Goal: Share content

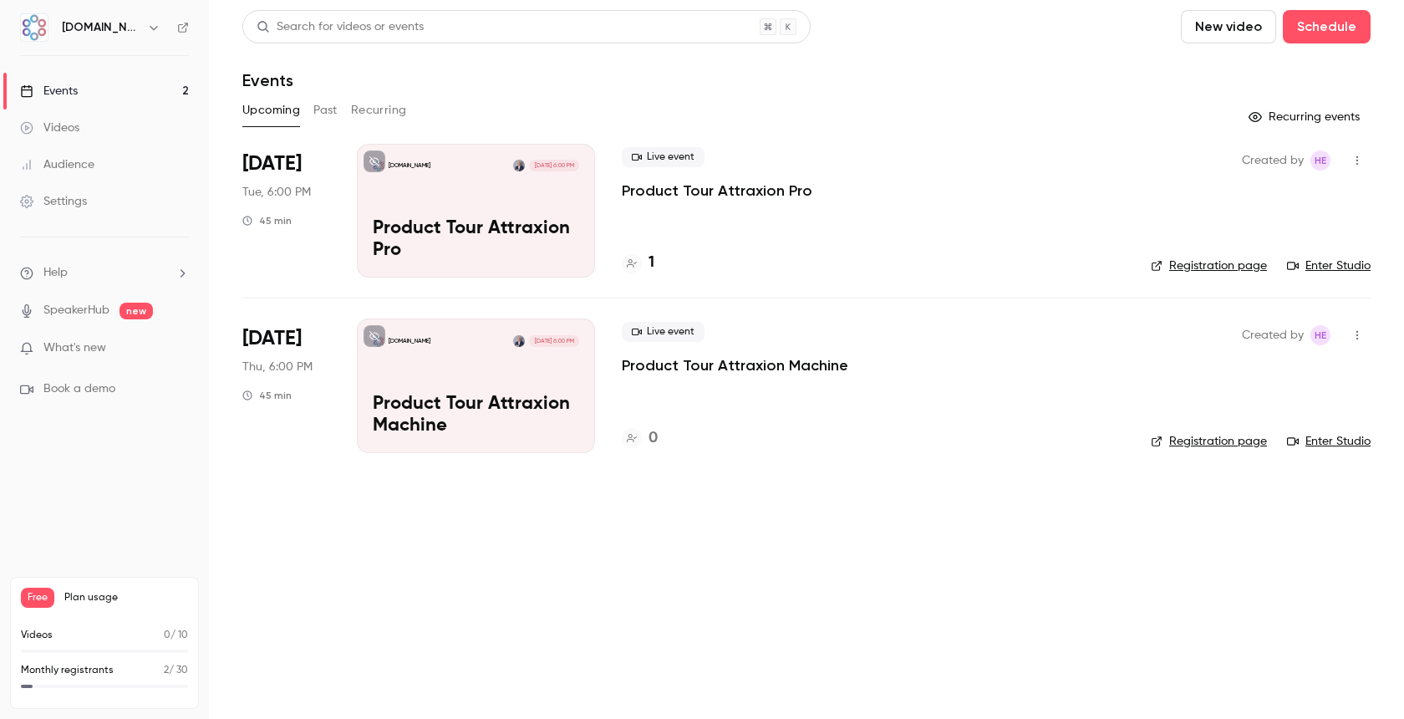
click at [515, 236] on p "Product Tour Attraxion Pro" at bounding box center [476, 239] width 206 height 43
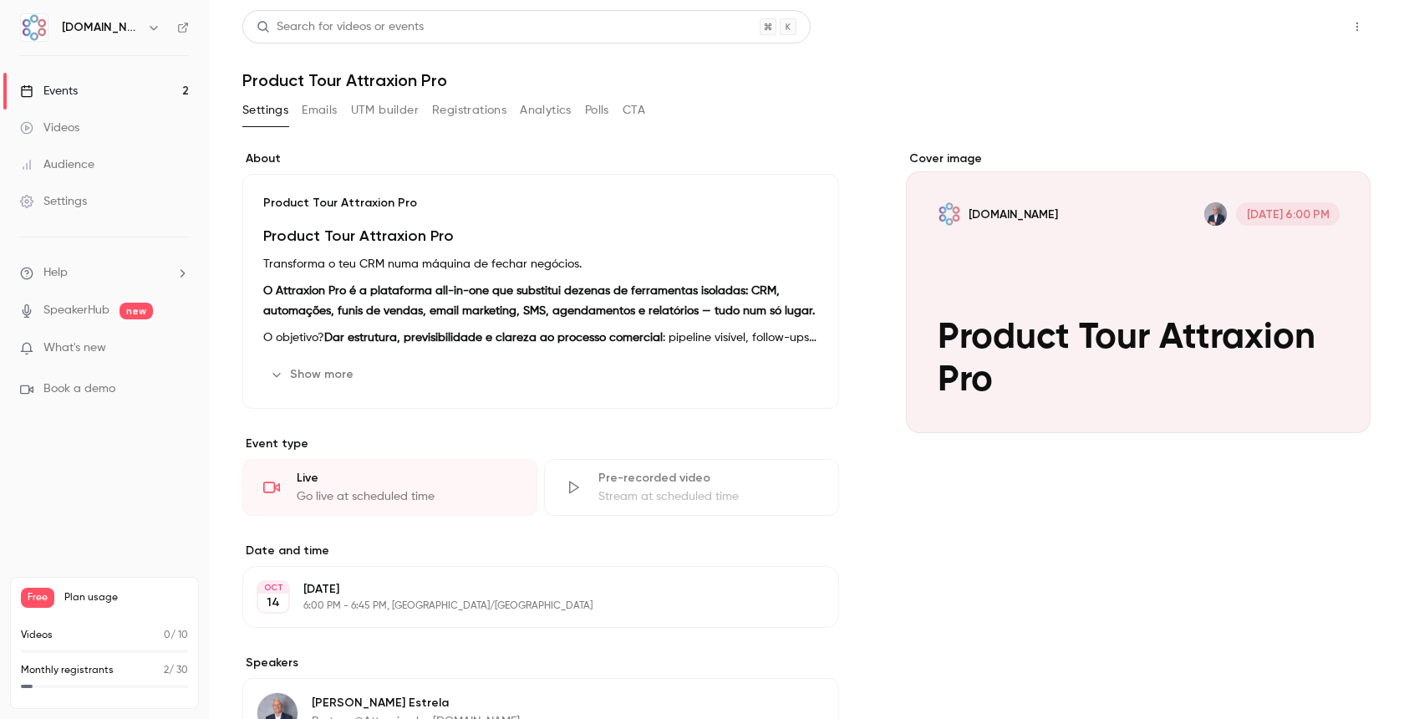
click at [1282, 27] on button "Share" at bounding box center [1298, 26] width 66 height 33
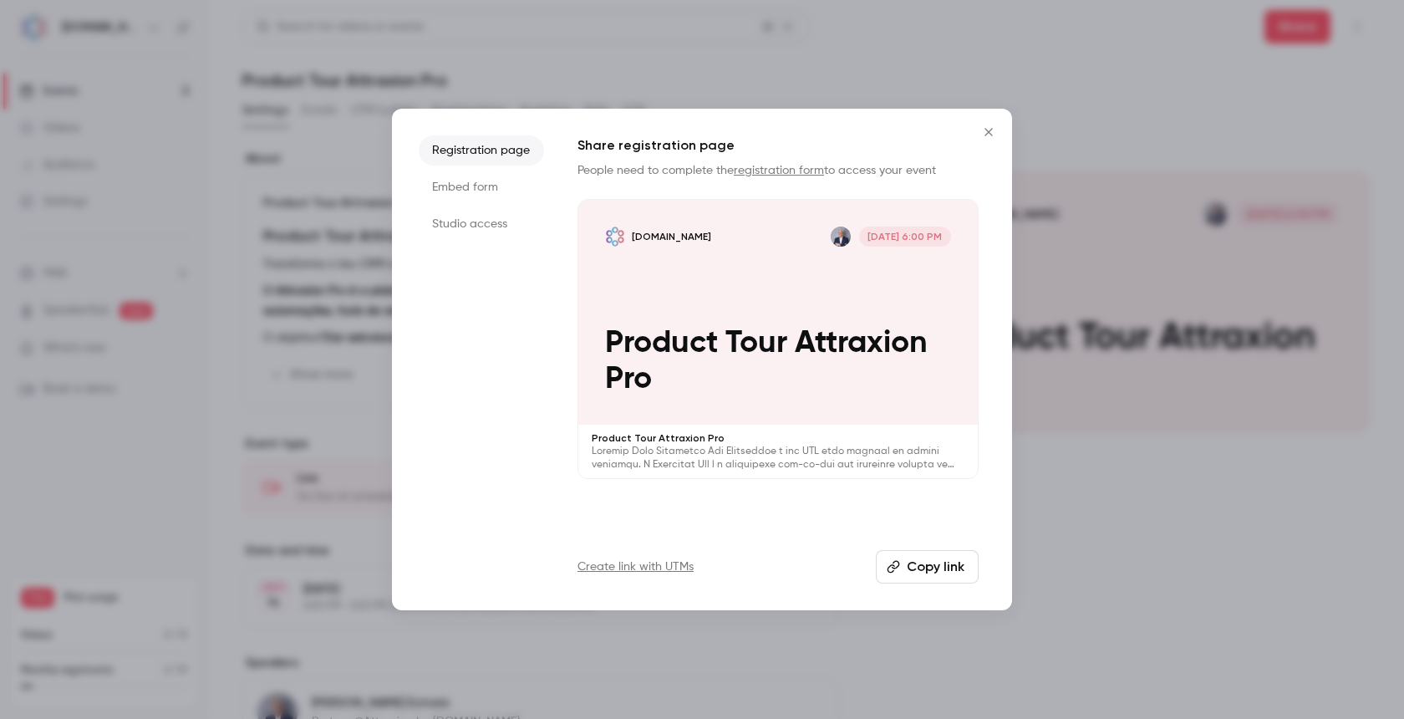
click at [920, 566] on button "Copy link" at bounding box center [927, 566] width 103 height 33
click at [993, 134] on icon "Close" at bounding box center [989, 131] width 20 height 13
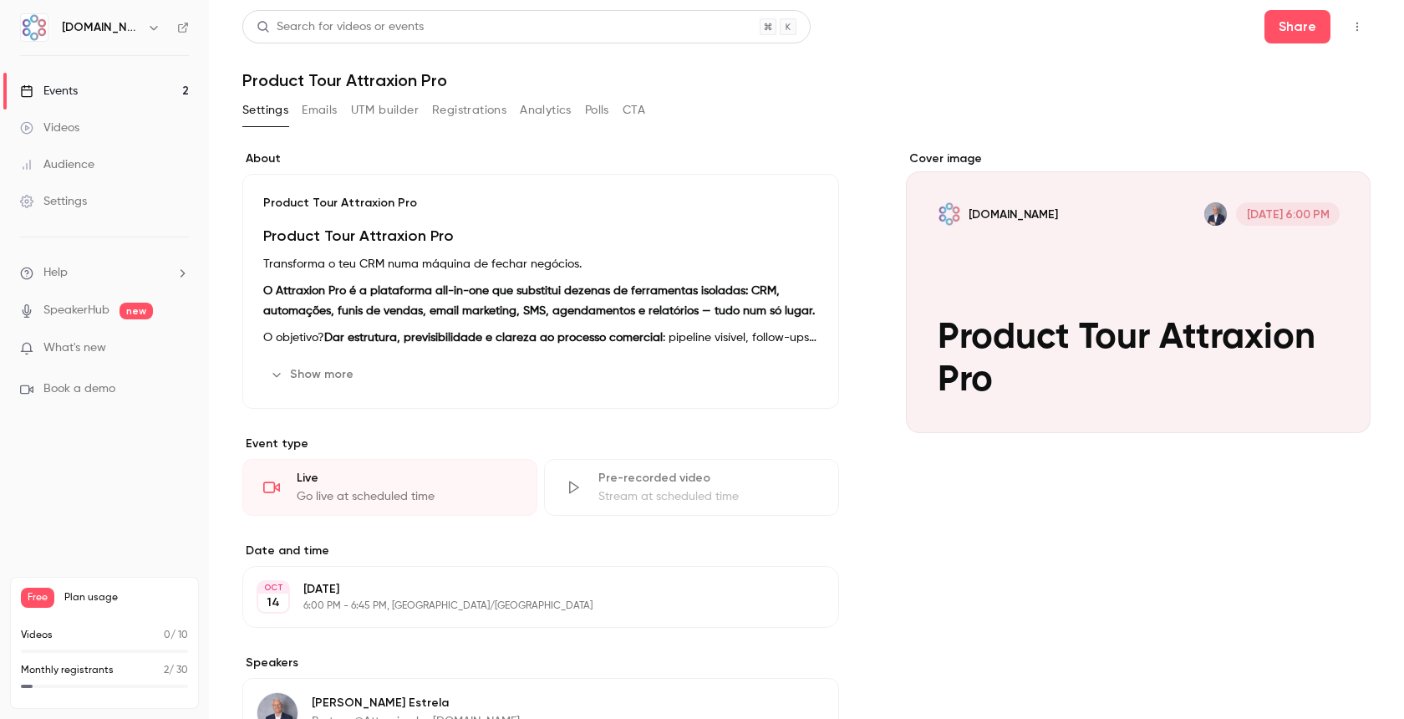
click at [93, 87] on link "Events 2" at bounding box center [104, 91] width 209 height 37
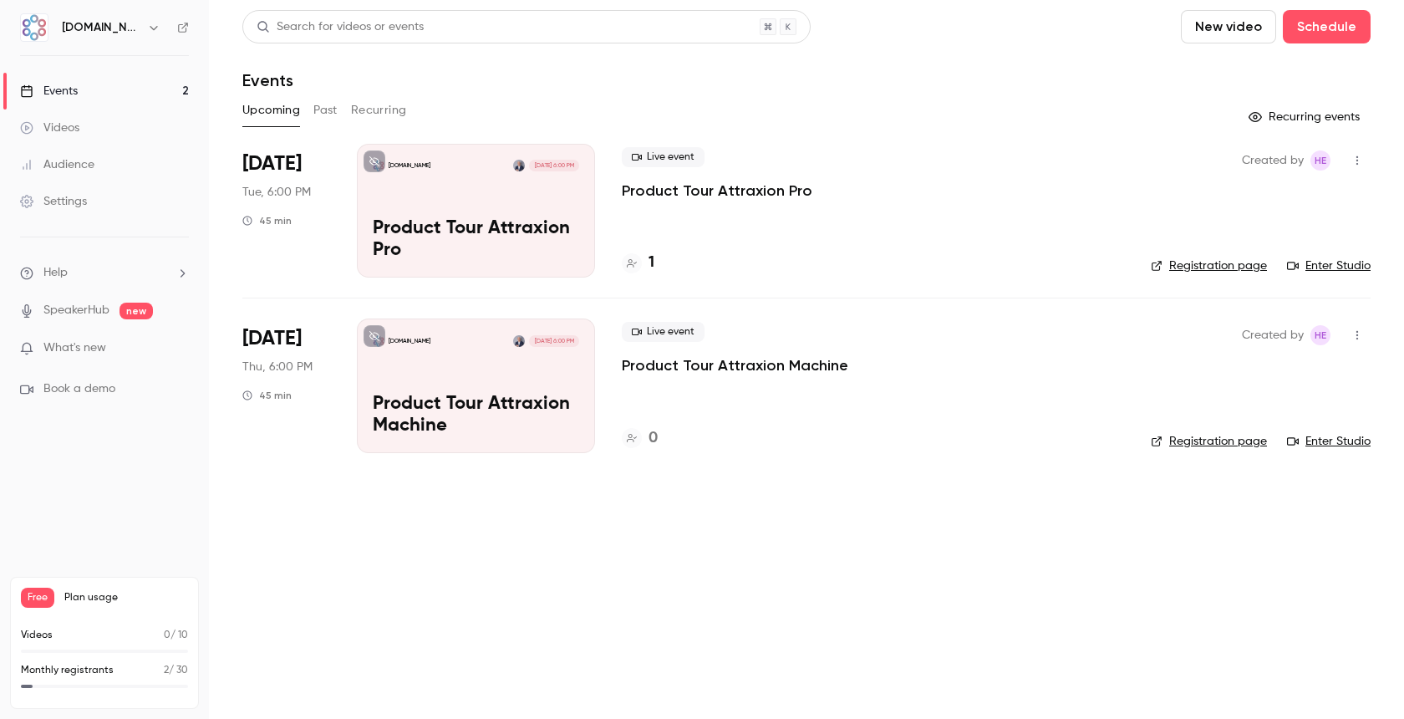
click at [437, 354] on div "[DOMAIN_NAME] [DATE] 6:00 PM Product Tour Attraxion Machine" at bounding box center [476, 385] width 238 height 134
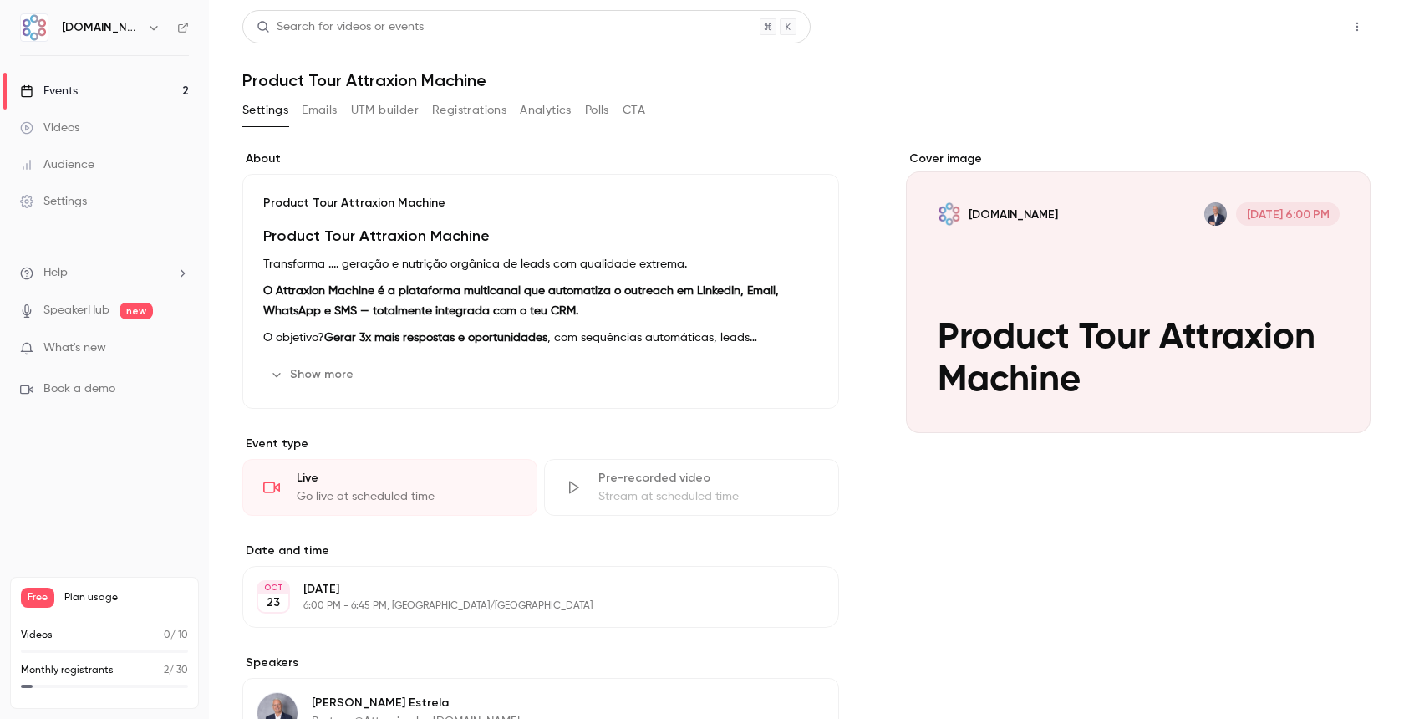
click at [1285, 31] on button "Share" at bounding box center [1298, 26] width 66 height 33
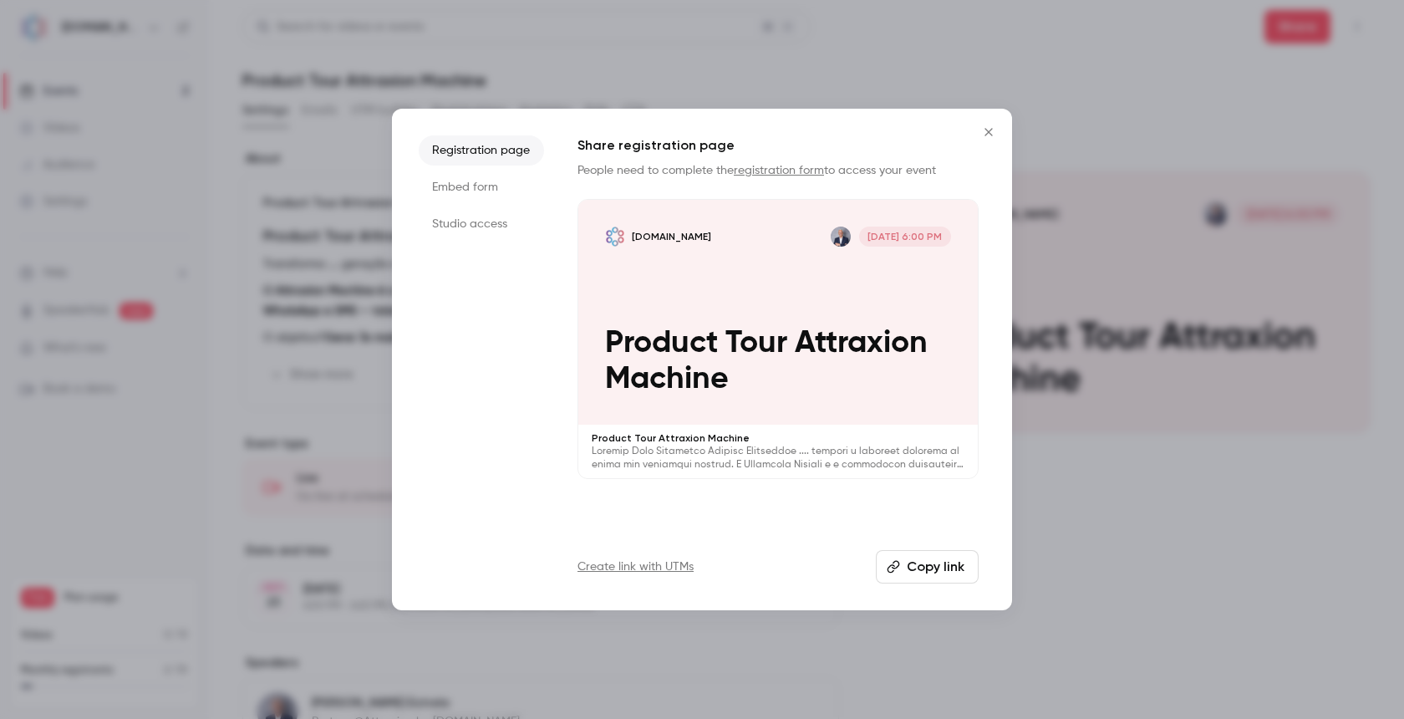
click at [913, 565] on button "Copy link" at bounding box center [927, 566] width 103 height 33
